Goal: Information Seeking & Learning: Learn about a topic

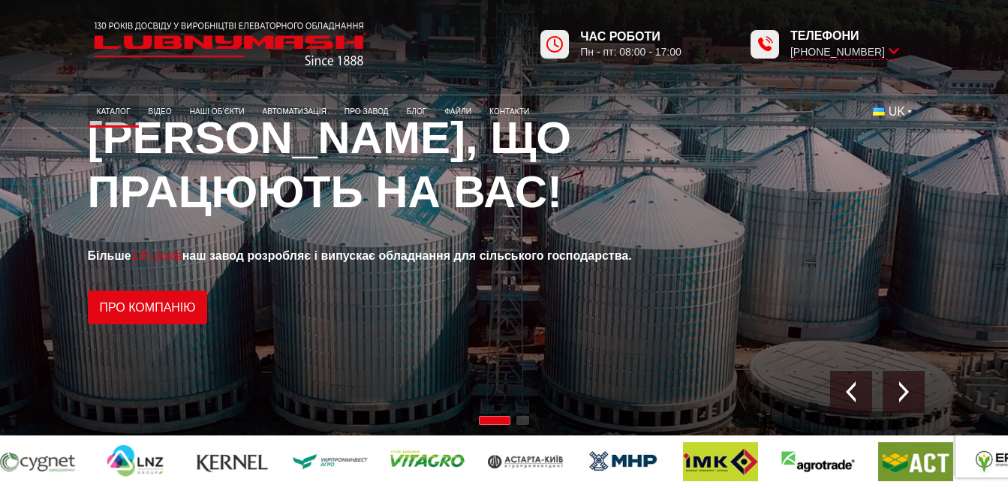
click at [113, 108] on link "Каталог" at bounding box center [114, 111] width 52 height 25
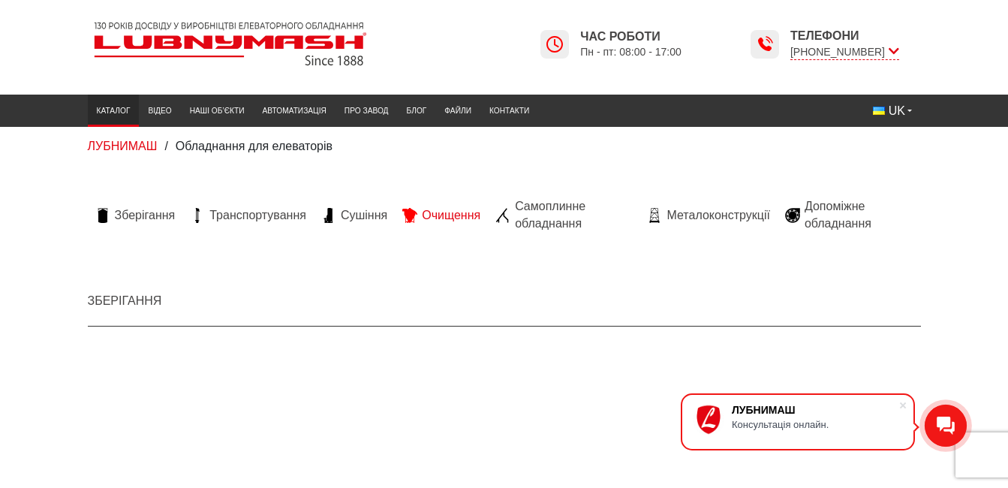
click at [454, 211] on span "Очищення" at bounding box center [451, 215] width 59 height 17
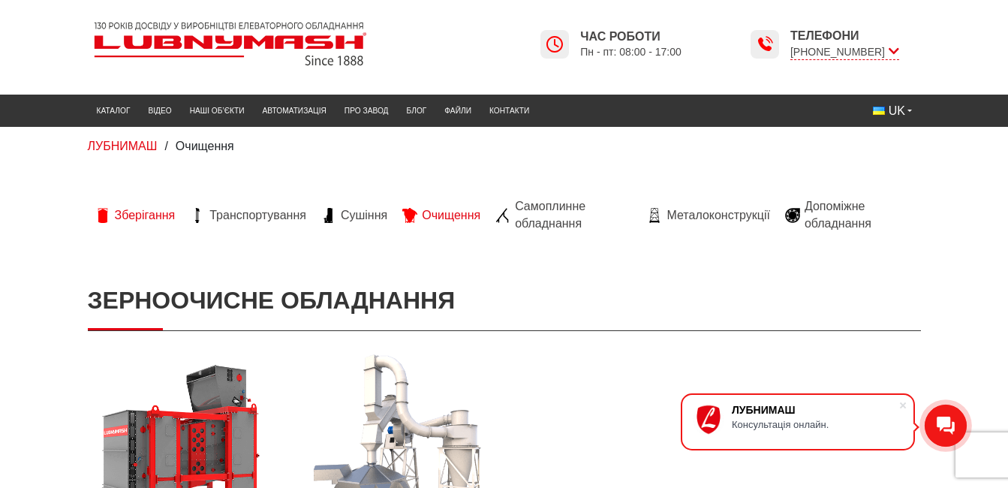
click at [158, 215] on span "Зберігання" at bounding box center [145, 215] width 61 height 17
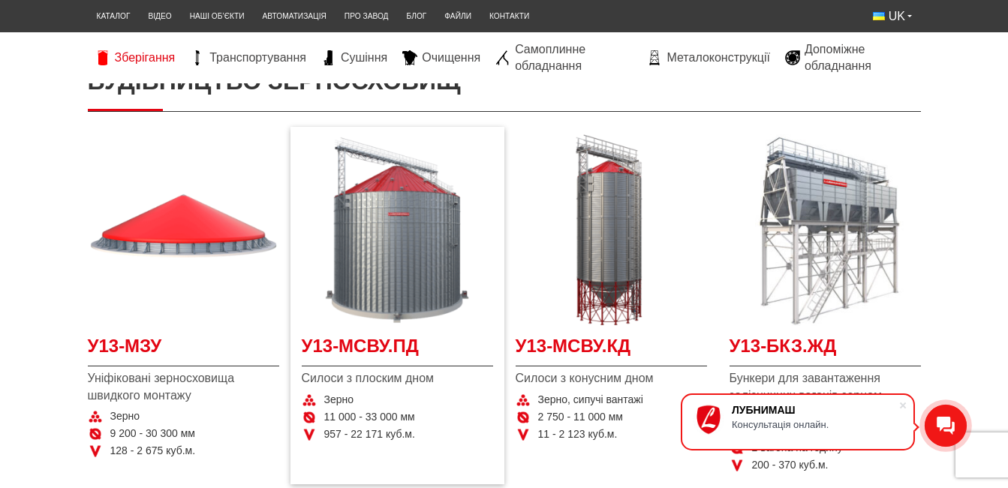
scroll to position [225, 0]
click at [398, 344] on span "У13-МСВУ.ПД" at bounding box center [397, 351] width 191 height 34
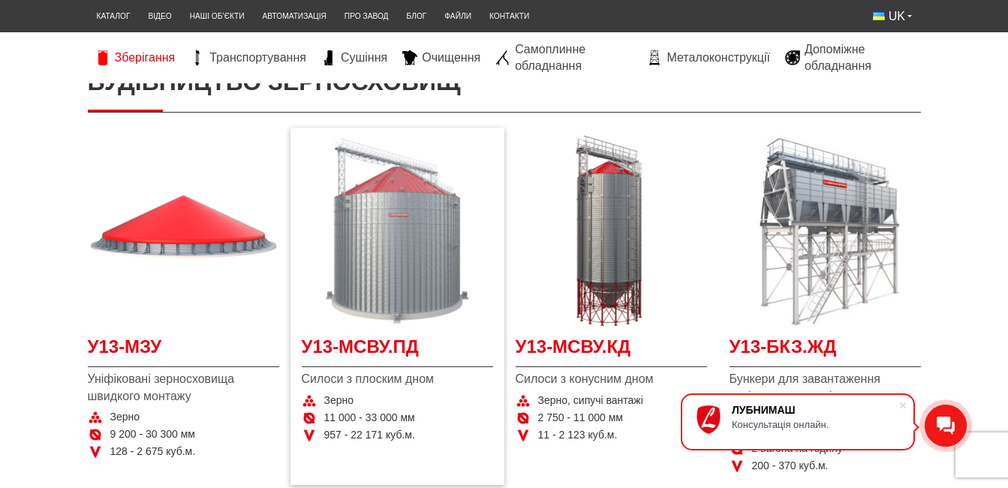
click at [419, 309] on img at bounding box center [397, 230] width 191 height 191
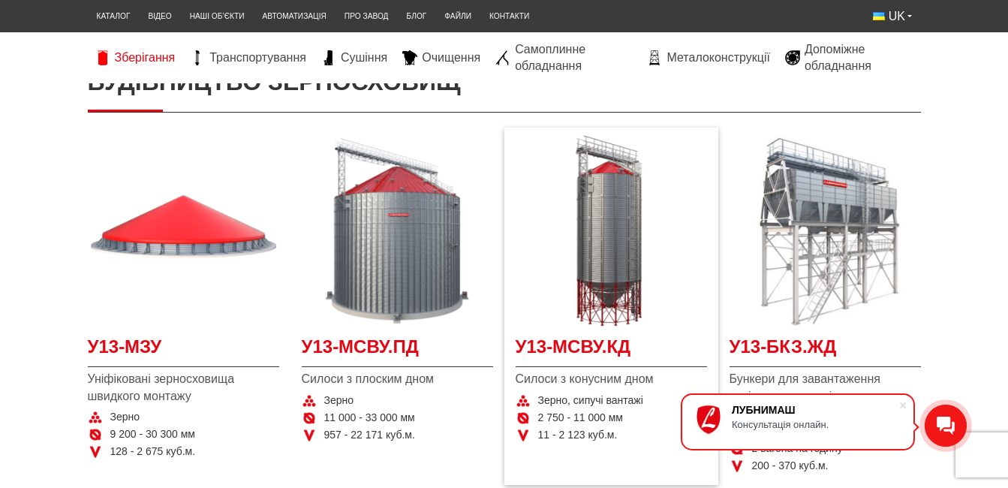
click at [614, 371] on span "Силоси з конусним дном" at bounding box center [610, 379] width 191 height 17
click at [605, 348] on span "У13-МСВУ.КД" at bounding box center [610, 351] width 191 height 34
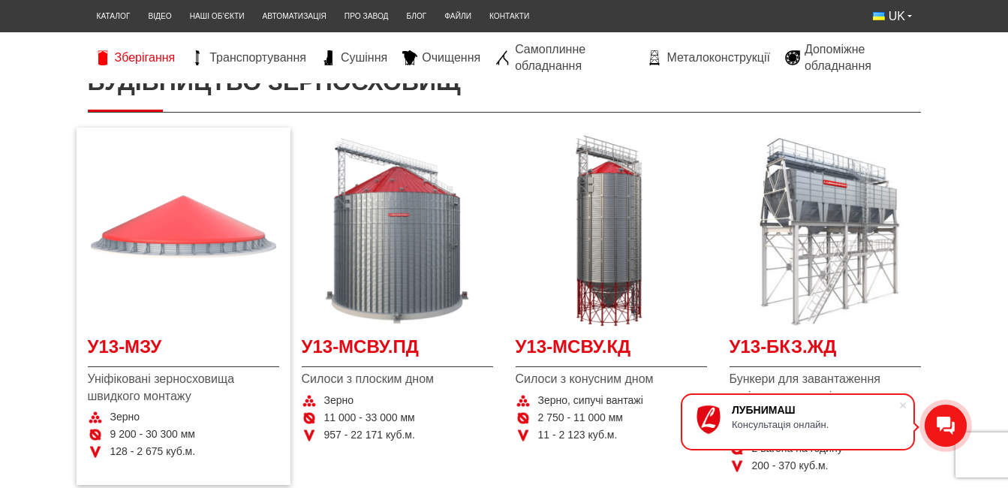
click at [224, 238] on img at bounding box center [183, 230] width 191 height 191
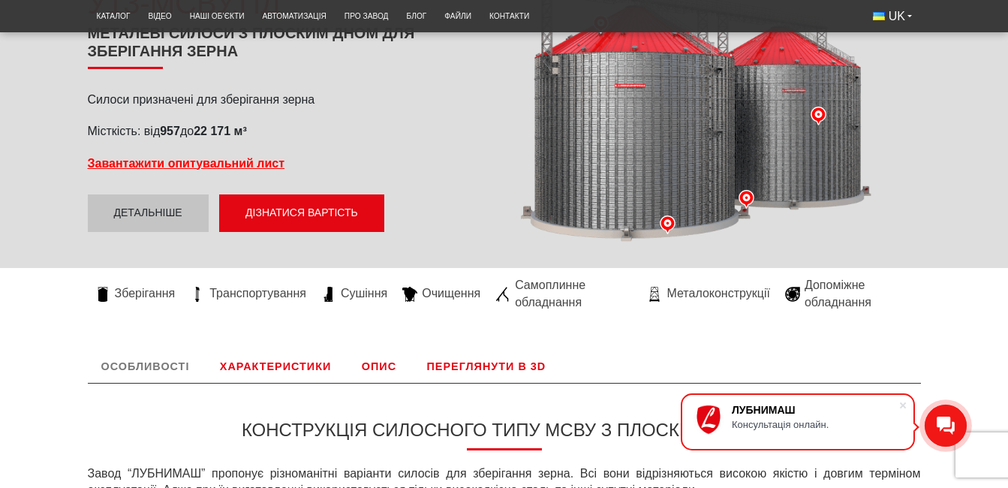
scroll to position [225, 0]
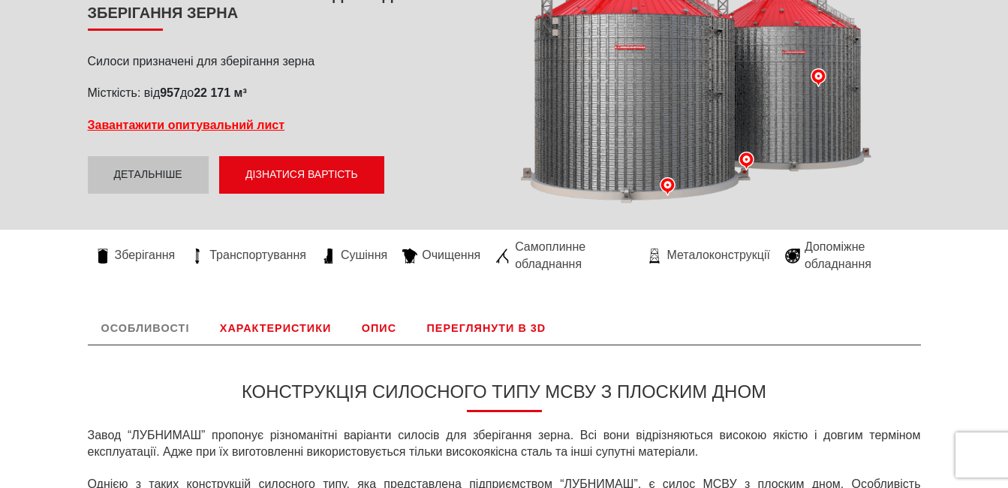
scroll to position [300, 0]
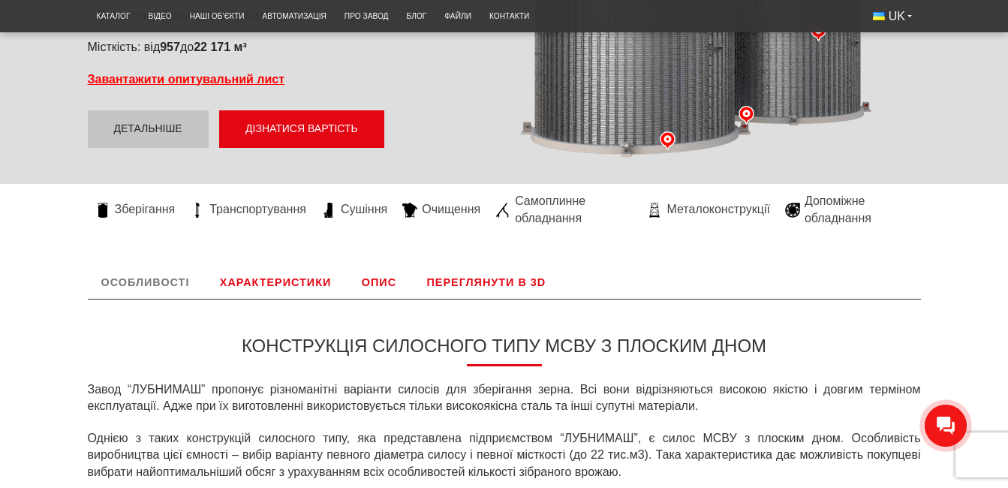
click at [298, 285] on link "Характеристики" at bounding box center [275, 282] width 138 height 33
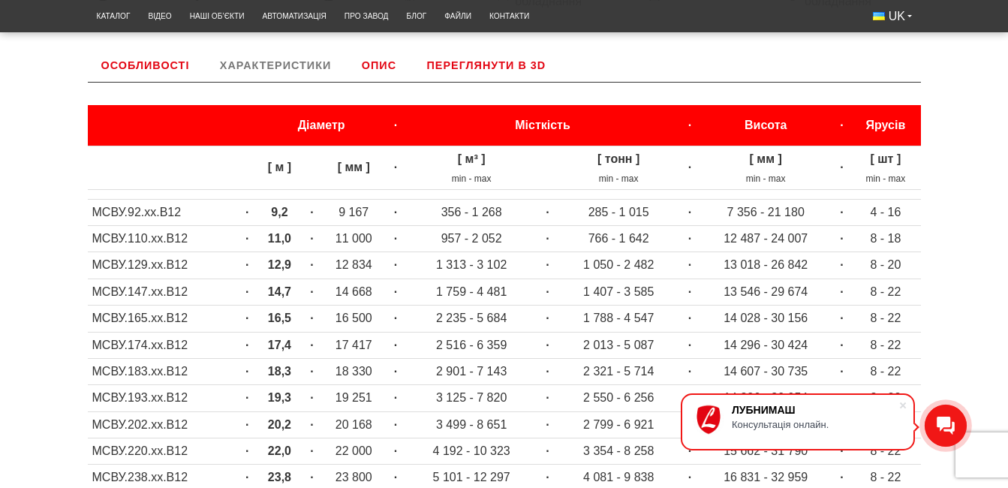
scroll to position [513, 0]
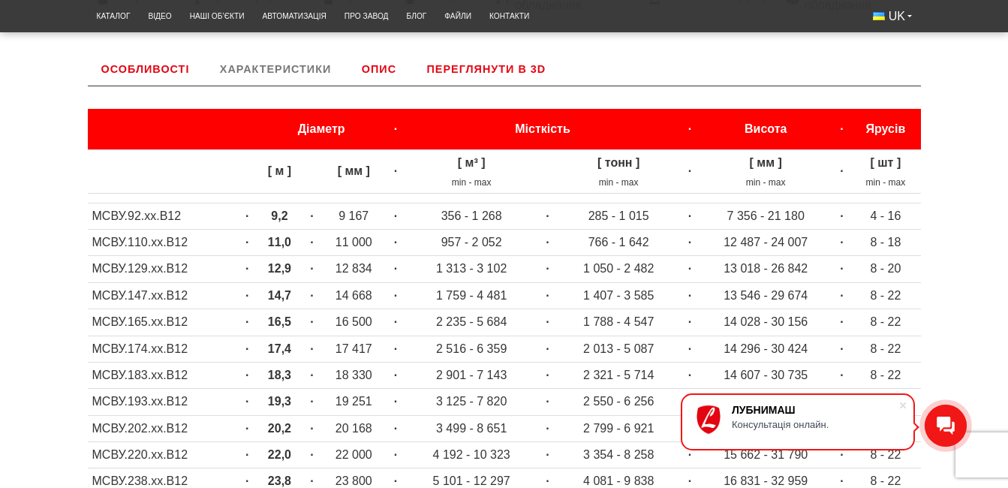
click at [377, 68] on link "Опис" at bounding box center [379, 69] width 62 height 33
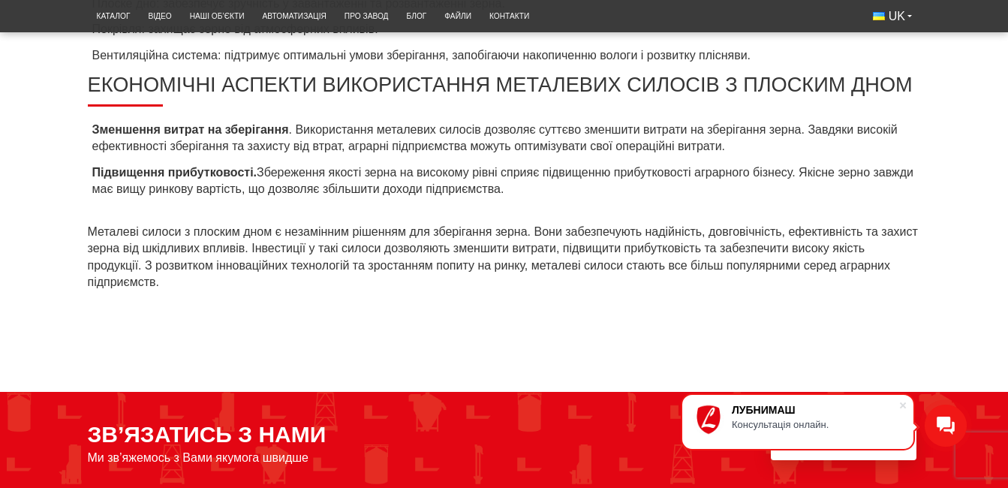
scroll to position [1113, 0]
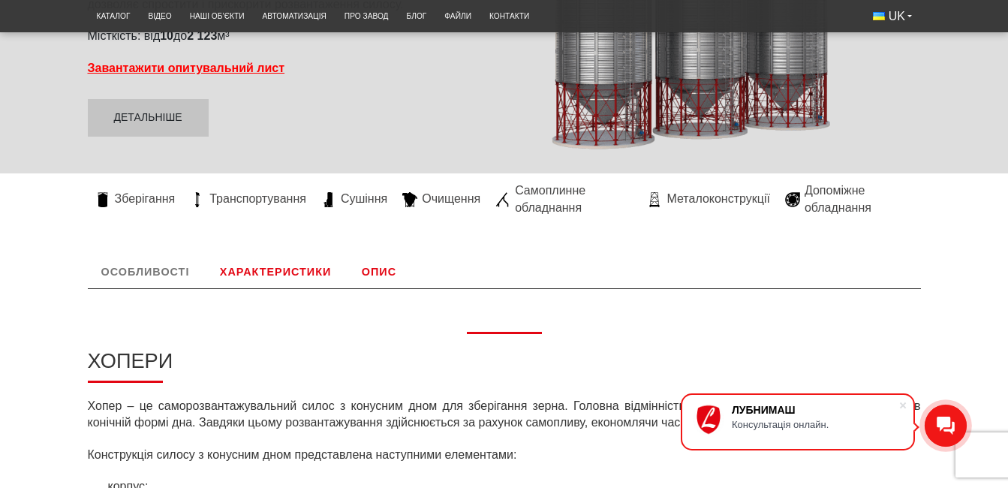
scroll to position [300, 0]
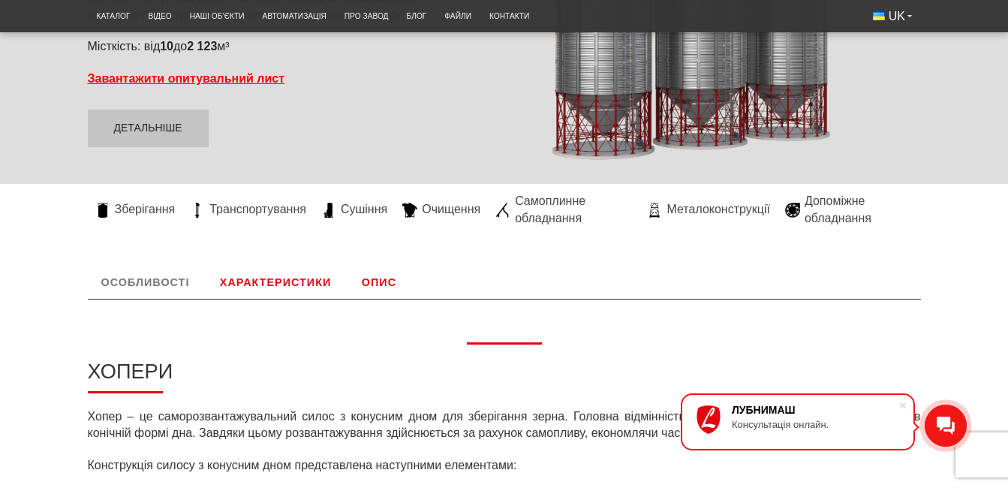
click at [247, 279] on link "Характеристики" at bounding box center [275, 282] width 138 height 33
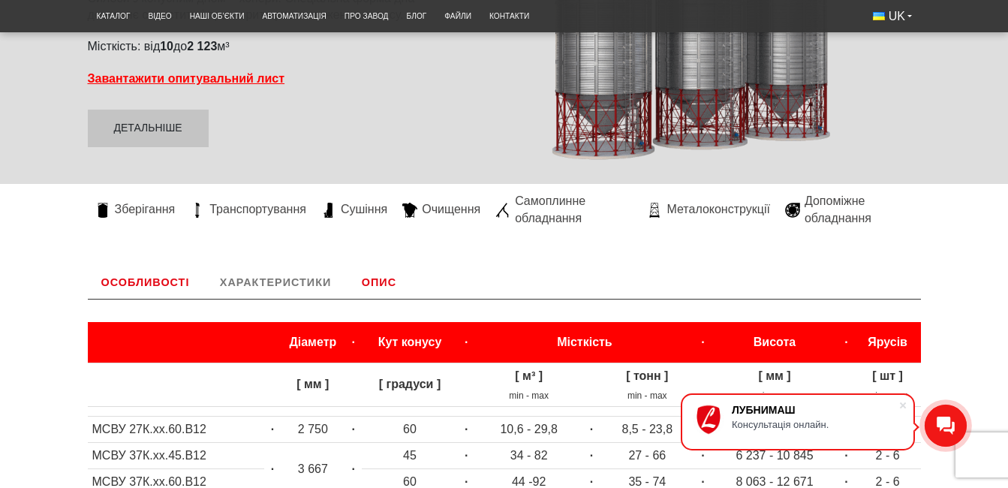
scroll to position [513, 0]
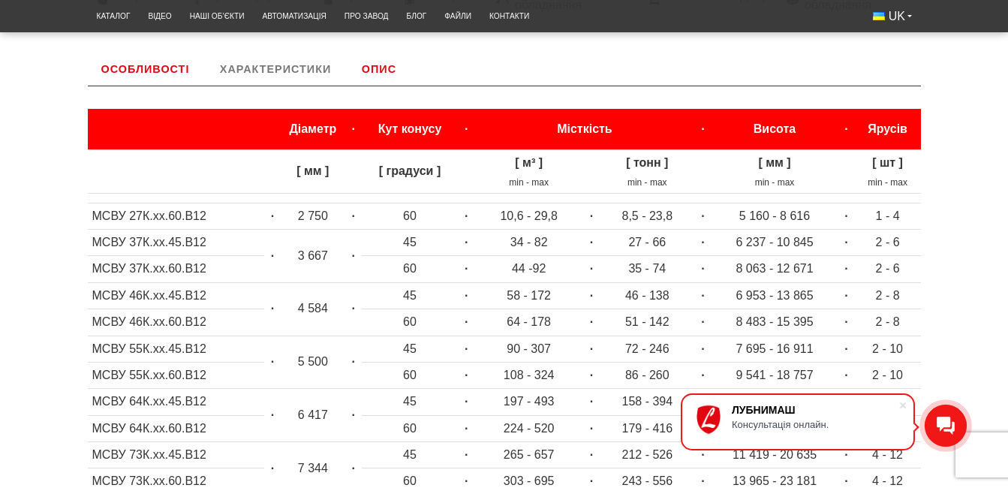
click at [382, 51] on body "ЛУБНИМАШ Консультація онлайн. LUBNYMASH Каталог Відео Наші об’єкти Автоматизаці…" at bounding box center [504, 348] width 1008 height 1723
click at [385, 72] on link "Опис" at bounding box center [379, 69] width 62 height 33
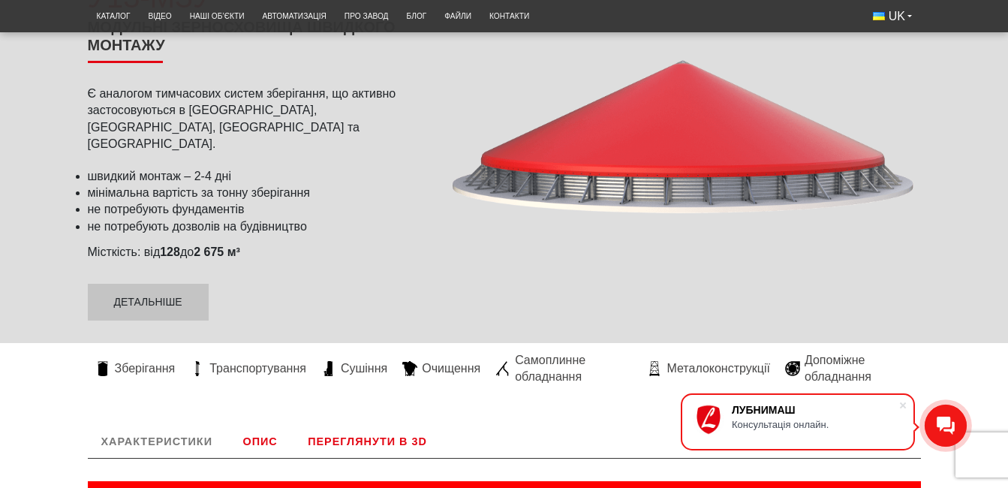
scroll to position [225, 0]
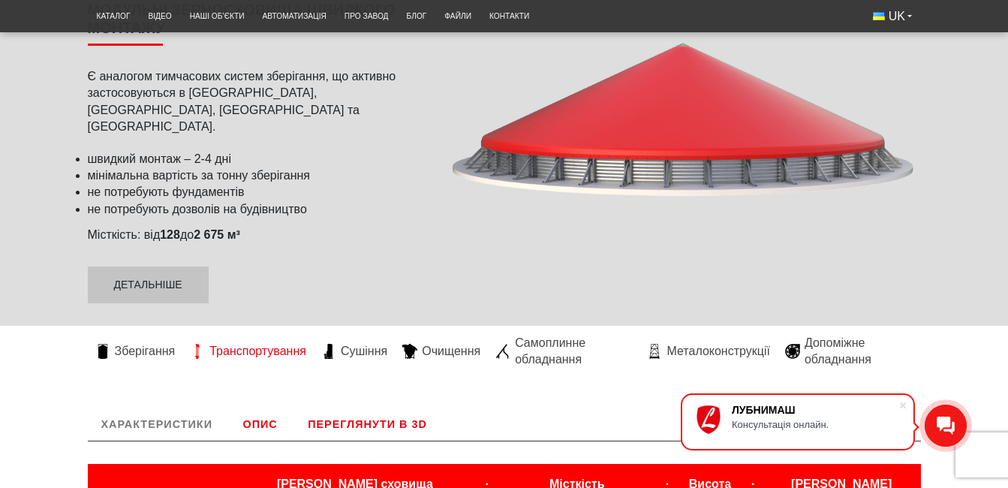
click at [265, 343] on span "Транспортування" at bounding box center [257, 351] width 97 height 17
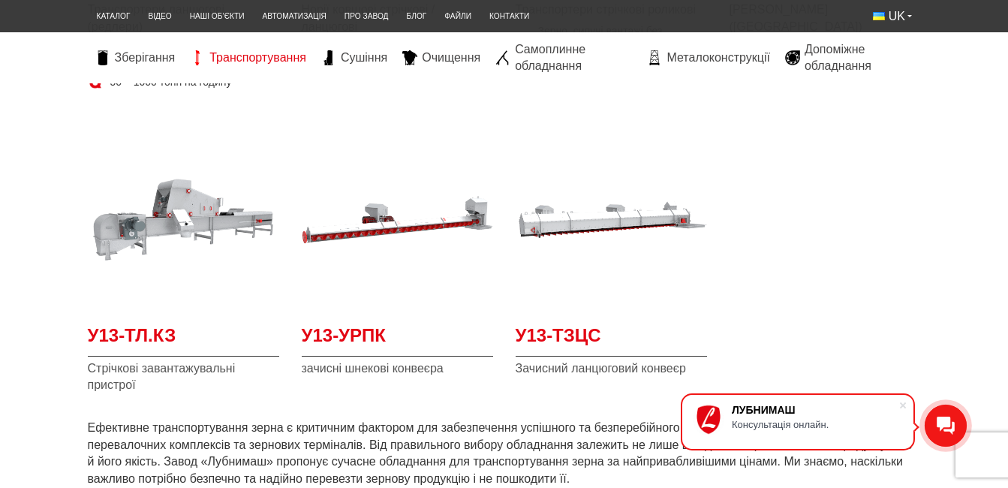
scroll to position [600, 0]
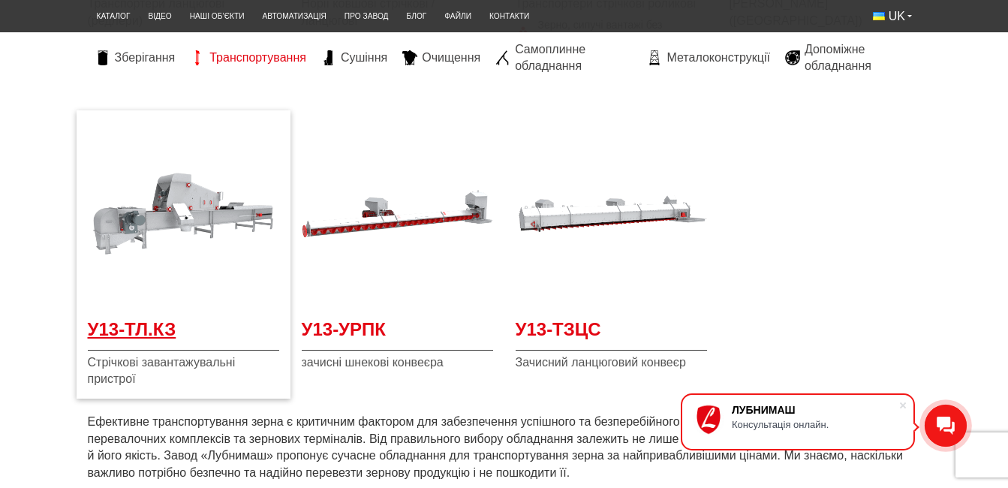
click at [152, 341] on span "У13-ТЛ.КЗ" at bounding box center [183, 334] width 191 height 34
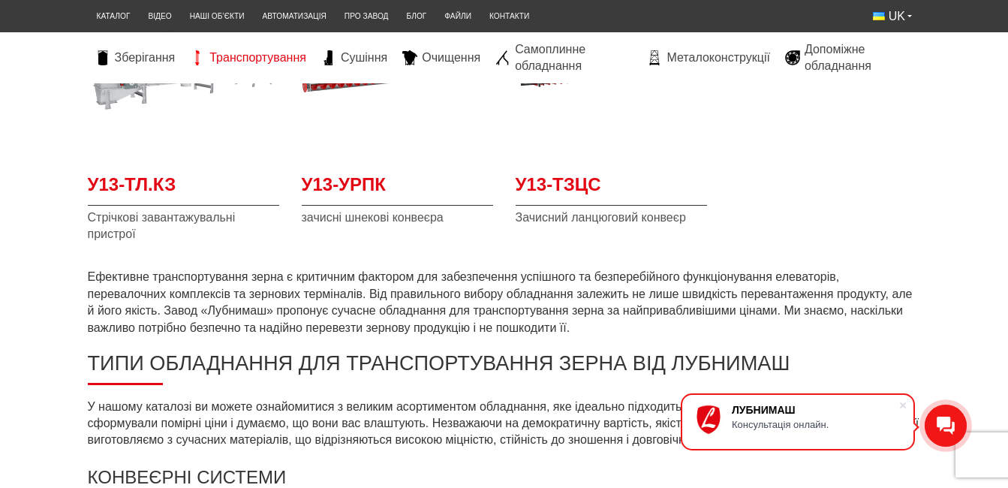
scroll to position [750, 0]
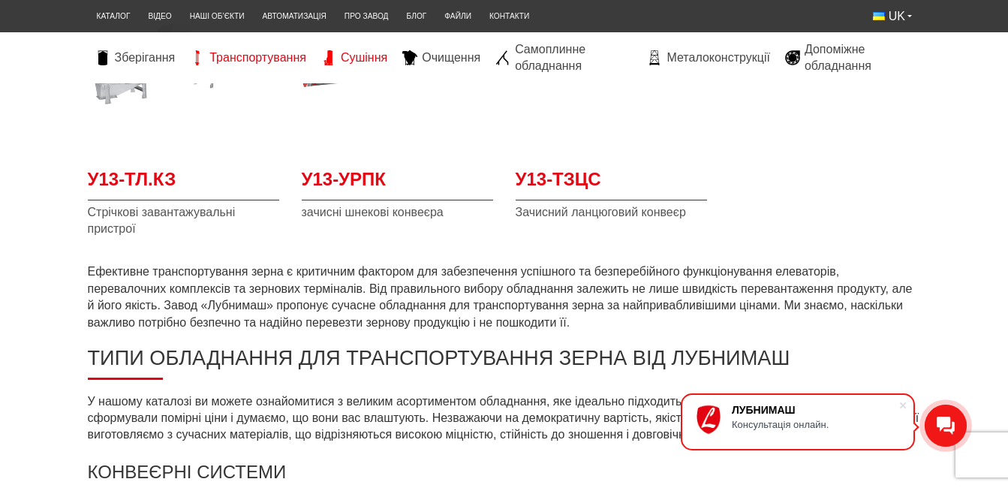
click at [365, 59] on span "Сушіння" at bounding box center [364, 58] width 47 height 17
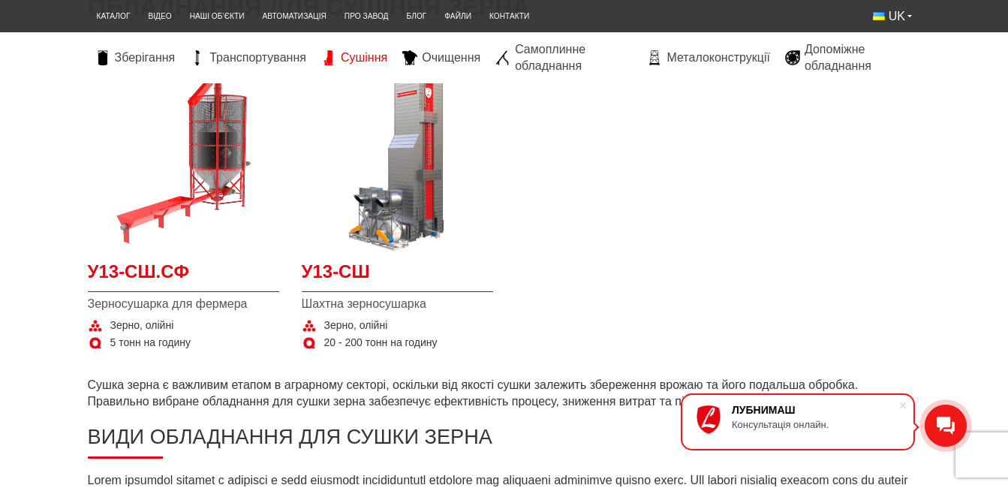
scroll to position [375, 0]
